Goal: Entertainment & Leisure: Consume media (video, audio)

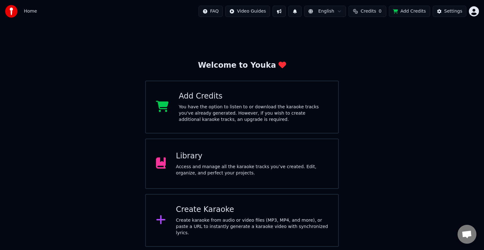
click at [325, 139] on div "Library Access and manage all the karaoke tracks you’ve created. Edit, organize…" at bounding box center [242, 164] width 194 height 50
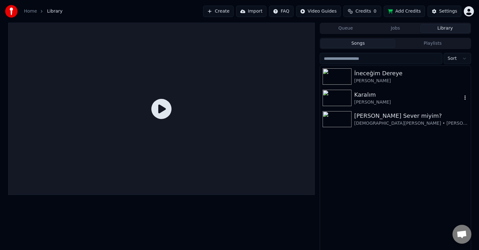
click at [342, 95] on img at bounding box center [336, 98] width 29 height 16
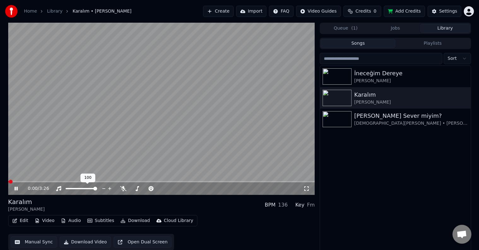
click at [68, 188] on div at bounding box center [87, 189] width 51 height 6
drag, startPoint x: 69, startPoint y: 165, endPoint x: 67, endPoint y: 159, distance: 6.0
click at [67, 159] on video at bounding box center [161, 109] width 307 height 172
click at [66, 188] on span at bounding box center [82, 188] width 32 height 1
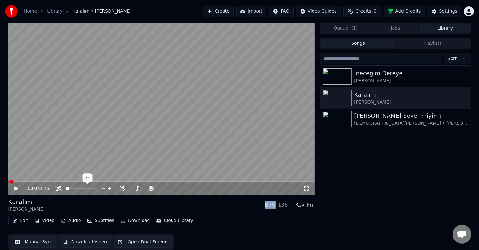
click at [75, 172] on video at bounding box center [161, 109] width 307 height 172
click at [142, 190] on span at bounding box center [144, 189] width 4 height 4
click at [153, 190] on div at bounding box center [165, 189] width 51 height 6
click at [161, 188] on span at bounding box center [160, 189] width 4 height 4
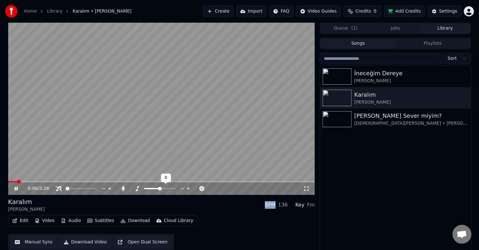
click at [161, 188] on span at bounding box center [160, 189] width 4 height 4
click at [163, 188] on span at bounding box center [160, 188] width 32 height 1
click at [164, 188] on span at bounding box center [162, 189] width 4 height 4
click at [165, 188] on span at bounding box center [165, 189] width 4 height 4
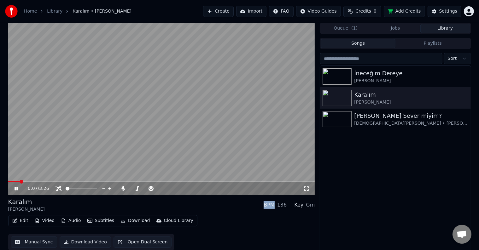
click at [193, 206] on div "Karalım [PERSON_NAME] BPM 136 Key Gm" at bounding box center [161, 205] width 307 height 15
click at [142, 189] on span at bounding box center [142, 189] width 4 height 4
click at [140, 189] on span at bounding box center [141, 189] width 4 height 4
click at [360, 147] on div "İneceğim [PERSON_NAME] Karalım [PERSON_NAME] Ben Seni Sever miyim? [DEMOGRAPHIC…" at bounding box center [395, 159] width 150 height 187
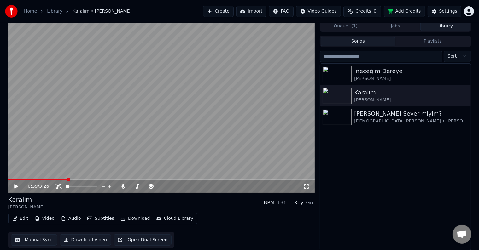
scroll to position [3, 0]
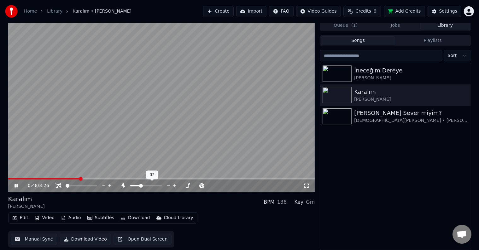
click at [136, 186] on span at bounding box center [135, 185] width 10 height 1
click at [136, 186] on span at bounding box center [138, 186] width 4 height 4
click at [135, 187] on div at bounding box center [151, 186] width 51 height 6
click at [373, 146] on div "İneceğim [PERSON_NAME] Karalım [PERSON_NAME] Ben Seni Sever miyim? [DEMOGRAPHIC…" at bounding box center [395, 156] width 150 height 187
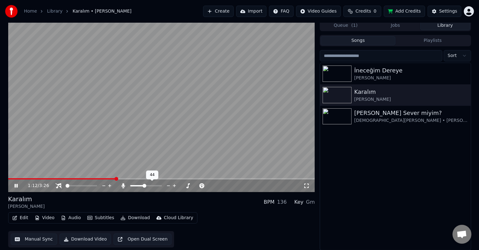
click at [144, 184] on span at bounding box center [144, 186] width 4 height 4
click at [348, 173] on div "İneceğim [PERSON_NAME] Karalım [PERSON_NAME] Ben Seni Sever miyim? [DEMOGRAPHIC…" at bounding box center [395, 156] width 150 height 187
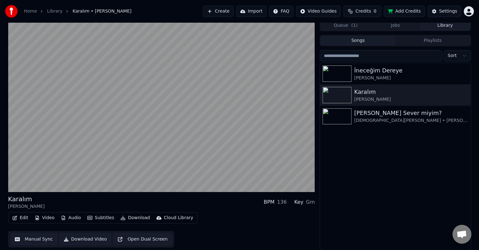
click at [406, 203] on div "İneceğim [PERSON_NAME] Karalım [PERSON_NAME] Ben Seni Sever miyim? [DEMOGRAPHIC…" at bounding box center [395, 156] width 150 height 187
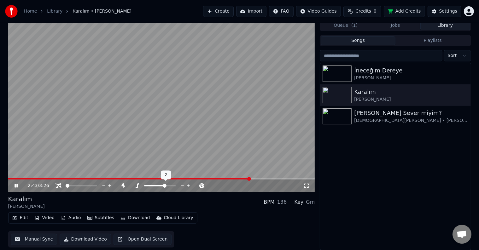
click at [166, 188] on span at bounding box center [165, 186] width 4 height 4
click at [231, 100] on video at bounding box center [161, 106] width 307 height 172
click at [82, 180] on div "2:48 / 3:26" at bounding box center [161, 186] width 307 height 13
click at [82, 177] on video at bounding box center [161, 106] width 307 height 172
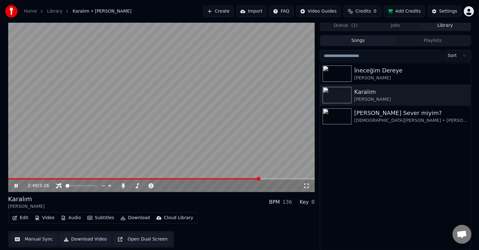
click at [81, 180] on div "2:49 / 3:26" at bounding box center [161, 186] width 307 height 13
click at [83, 178] on span at bounding box center [134, 178] width 253 height 1
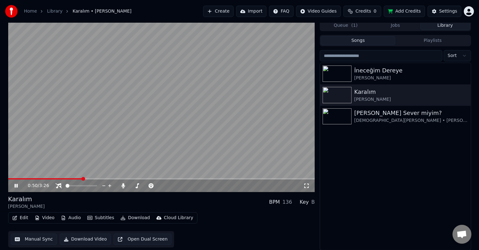
click at [83, 178] on span at bounding box center [83, 179] width 4 height 4
click at [83, 179] on span at bounding box center [84, 179] width 4 height 4
click at [86, 181] on span at bounding box center [84, 179] width 4 height 4
click at [94, 182] on div "0:58 / 3:26" at bounding box center [161, 186] width 307 height 13
click at [139, 185] on span at bounding box center [137, 185] width 14 height 1
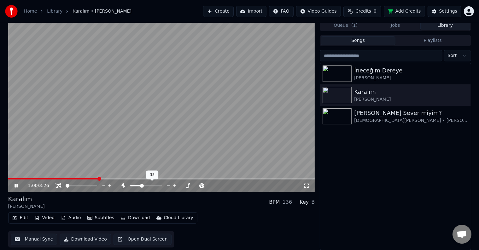
click at [144, 184] on span at bounding box center [142, 186] width 4 height 4
click at [144, 185] on span at bounding box center [144, 185] width 0 height 1
click at [188, 208] on div "Karalım [PERSON_NAME] BPM 136 Key Bm" at bounding box center [161, 202] width 307 height 15
click at [187, 185] on icon at bounding box center [188, 186] width 6 height 6
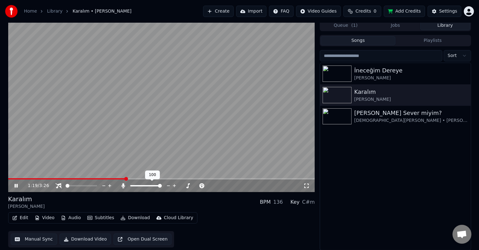
click at [147, 186] on span at bounding box center [146, 185] width 32 height 1
click at [147, 186] on span at bounding box center [147, 186] width 4 height 4
click at [151, 186] on span at bounding box center [150, 186] width 4 height 4
click at [223, 206] on div "Karalım [PERSON_NAME] BPM 136 Key C#m" at bounding box center [161, 202] width 307 height 15
click at [183, 84] on video at bounding box center [161, 106] width 307 height 172
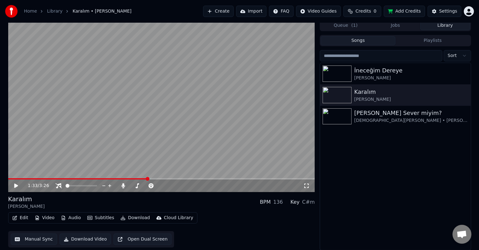
click at [356, 191] on div "İneceğim [PERSON_NAME] Karalım [PERSON_NAME] Ben Seni Sever miyim? [DEMOGRAPHIC…" at bounding box center [395, 156] width 150 height 187
click at [333, 115] on img at bounding box center [336, 116] width 29 height 16
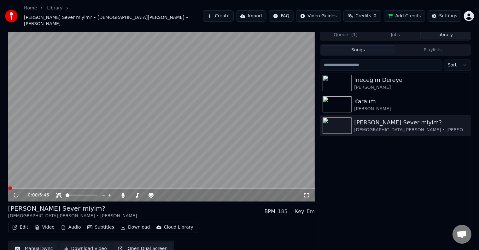
click at [52, 73] on video at bounding box center [161, 115] width 307 height 172
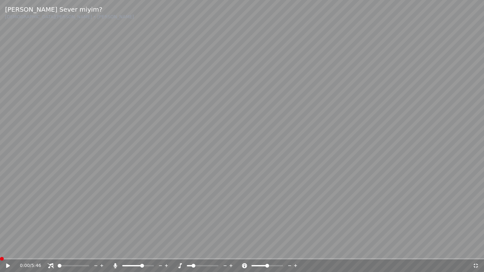
drag, startPoint x: 67, startPoint y: 134, endPoint x: 67, endPoint y: 125, distance: 9.1
click at [67, 125] on video at bounding box center [242, 136] width 484 height 272
drag, startPoint x: 67, startPoint y: 125, endPoint x: 67, endPoint y: 117, distance: 7.3
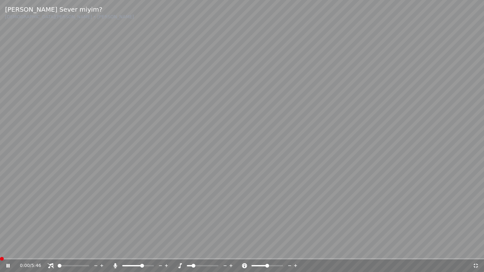
click at [67, 117] on video at bounding box center [242, 136] width 484 height 272
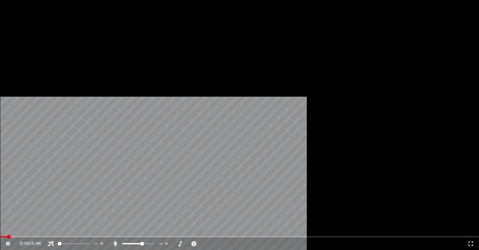
click at [138, 241] on div at bounding box center [144, 244] width 51 height 6
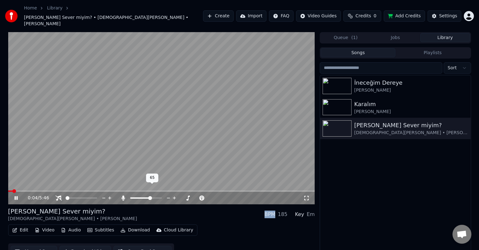
click at [138, 195] on div at bounding box center [151, 198] width 51 height 6
click at [139, 195] on div at bounding box center [151, 198] width 51 height 6
click at [134, 198] on span at bounding box center [132, 198] width 4 height 1
click at [134, 207] on div "[PERSON_NAME] Sever miyim? [DEMOGRAPHIC_DATA][PERSON_NAME] • [PERSON_NAME] BPM …" at bounding box center [161, 214] width 307 height 15
click at [132, 196] on span at bounding box center [134, 198] width 4 height 4
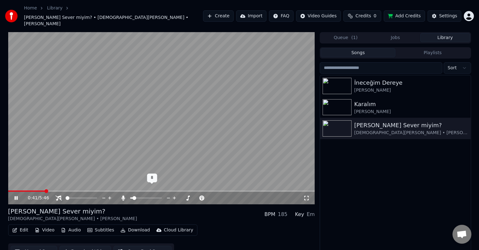
click at [139, 207] on div "[PERSON_NAME] Sever miyim? [DEMOGRAPHIC_DATA][PERSON_NAME] • [PERSON_NAME] BPM …" at bounding box center [161, 214] width 307 height 15
click at [305, 196] on icon at bounding box center [306, 198] width 4 height 4
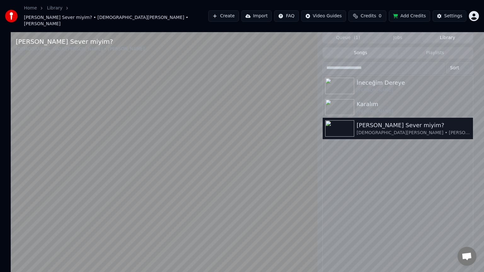
click at [51, 187] on video at bounding box center [164, 168] width 307 height 272
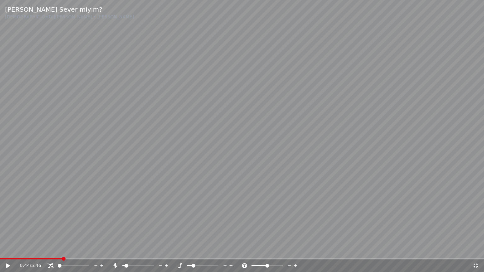
click at [51, 187] on video at bounding box center [242, 136] width 484 height 272
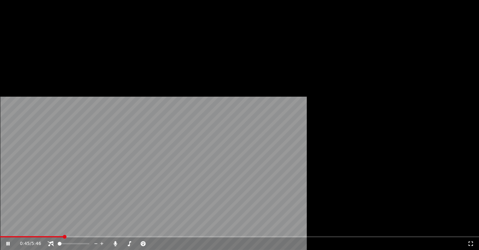
click at [249, 88] on div "[PERSON_NAME] Sever miyim? [DEMOGRAPHIC_DATA][PERSON_NAME] • [PERSON_NAME] BPM …" at bounding box center [161, 61] width 307 height 53
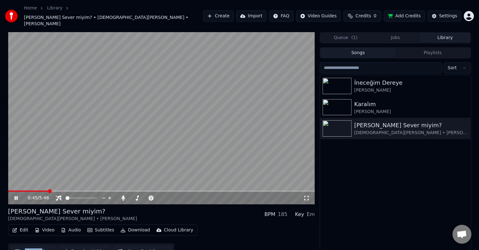
click at [249, 214] on div "[PERSON_NAME] Sever miyim? [DEMOGRAPHIC_DATA][PERSON_NAME] • [PERSON_NAME] BPM …" at bounding box center [161, 233] width 307 height 53
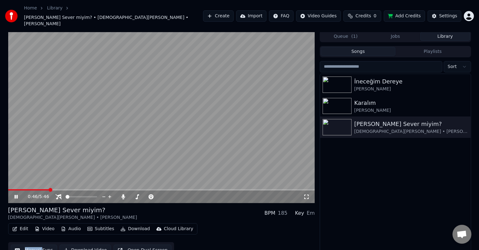
scroll to position [3, 0]
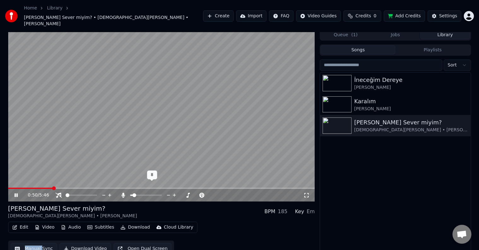
click at [134, 194] on span at bounding box center [134, 196] width 4 height 4
click at [133, 195] on span at bounding box center [131, 195] width 3 height 1
click at [188, 204] on div "[PERSON_NAME] Sever miyim? [DEMOGRAPHIC_DATA][PERSON_NAME] • [PERSON_NAME] BPM …" at bounding box center [161, 211] width 307 height 15
drag, startPoint x: 309, startPoint y: 185, endPoint x: 309, endPoint y: 193, distance: 7.6
click at [309, 193] on icon at bounding box center [306, 195] width 6 height 5
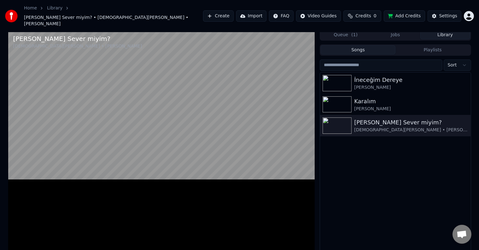
scroll to position [0, 0]
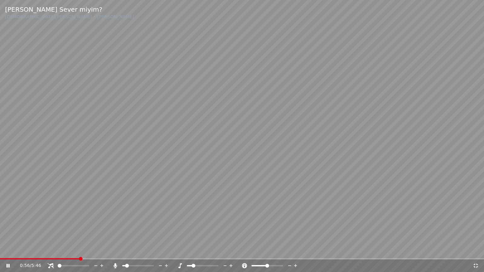
click at [320, 149] on video at bounding box center [242, 136] width 484 height 272
click at [322, 142] on div "İneceğim [PERSON_NAME] Karalım [PERSON_NAME] Ben Seni Sever miyim? [DEMOGRAPHIC…" at bounding box center [397, 177] width 151 height 204
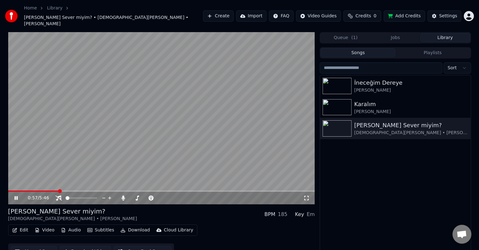
click at [281, 140] on video at bounding box center [161, 118] width 307 height 172
click at [279, 140] on video at bounding box center [161, 118] width 307 height 172
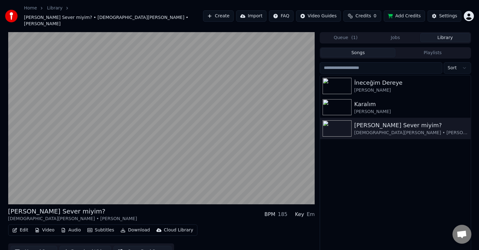
click at [366, 185] on div "İneceğim [PERSON_NAME] Karalım [PERSON_NAME] Ben Seni Sever miyim? [DEMOGRAPHIC…" at bounding box center [395, 168] width 150 height 187
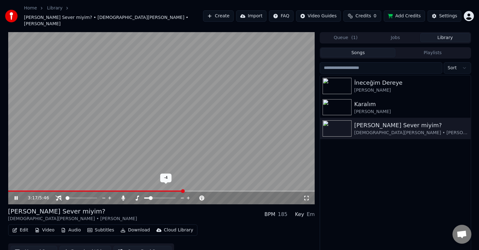
click at [189, 195] on icon at bounding box center [188, 198] width 6 height 6
click at [188, 195] on icon at bounding box center [188, 198] width 6 height 6
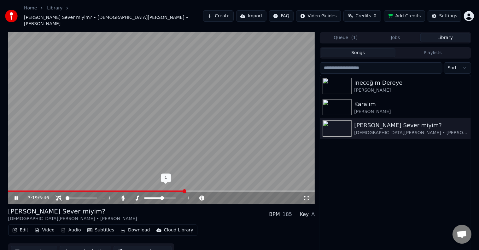
click at [188, 195] on icon at bounding box center [188, 198] width 6 height 6
click at [192, 212] on div "[PERSON_NAME] Sever miyim? [DEMOGRAPHIC_DATA][PERSON_NAME] • [PERSON_NAME] BPM …" at bounding box center [161, 214] width 307 height 15
click at [173, 195] on icon at bounding box center [174, 198] width 6 height 6
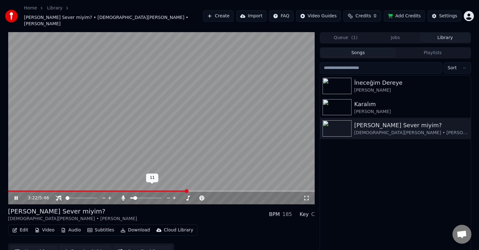
click at [174, 195] on icon at bounding box center [174, 198] width 6 height 6
click at [174, 197] on icon at bounding box center [174, 198] width 3 height 3
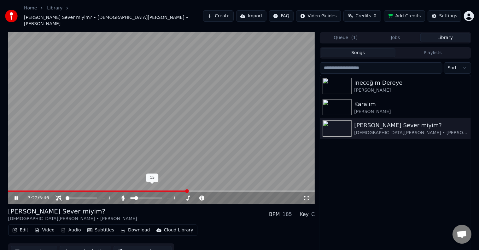
click at [174, 197] on icon at bounding box center [174, 198] width 3 height 3
drag, startPoint x: 187, startPoint y: 204, endPoint x: 206, endPoint y: 203, distance: 19.9
click at [188, 207] on div "[PERSON_NAME] Sever miyim? [DEMOGRAPHIC_DATA][PERSON_NAME] • [PERSON_NAME] BPM …" at bounding box center [161, 214] width 307 height 15
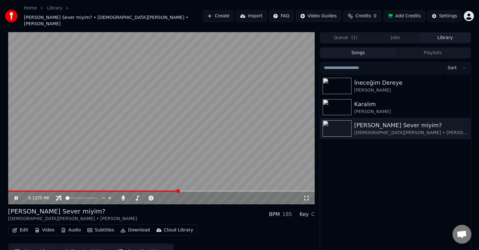
drag, startPoint x: 223, startPoint y: 209, endPoint x: 144, endPoint y: 213, distance: 79.6
click at [223, 209] on div "[PERSON_NAME] Sever miyim? [DEMOGRAPHIC_DATA][PERSON_NAME] • [PERSON_NAME] BPM …" at bounding box center [161, 214] width 307 height 15
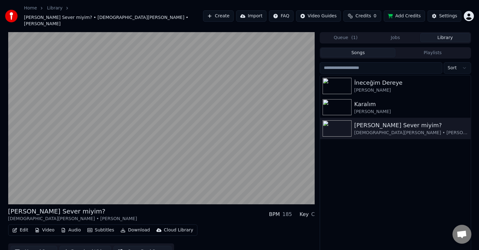
click at [418, 198] on div "İneceğim [PERSON_NAME] Karalım [PERSON_NAME] Ben Seni Sever miyim? [DEMOGRAPHIC…" at bounding box center [395, 168] width 150 height 187
